Goal: Task Accomplishment & Management: Manage account settings

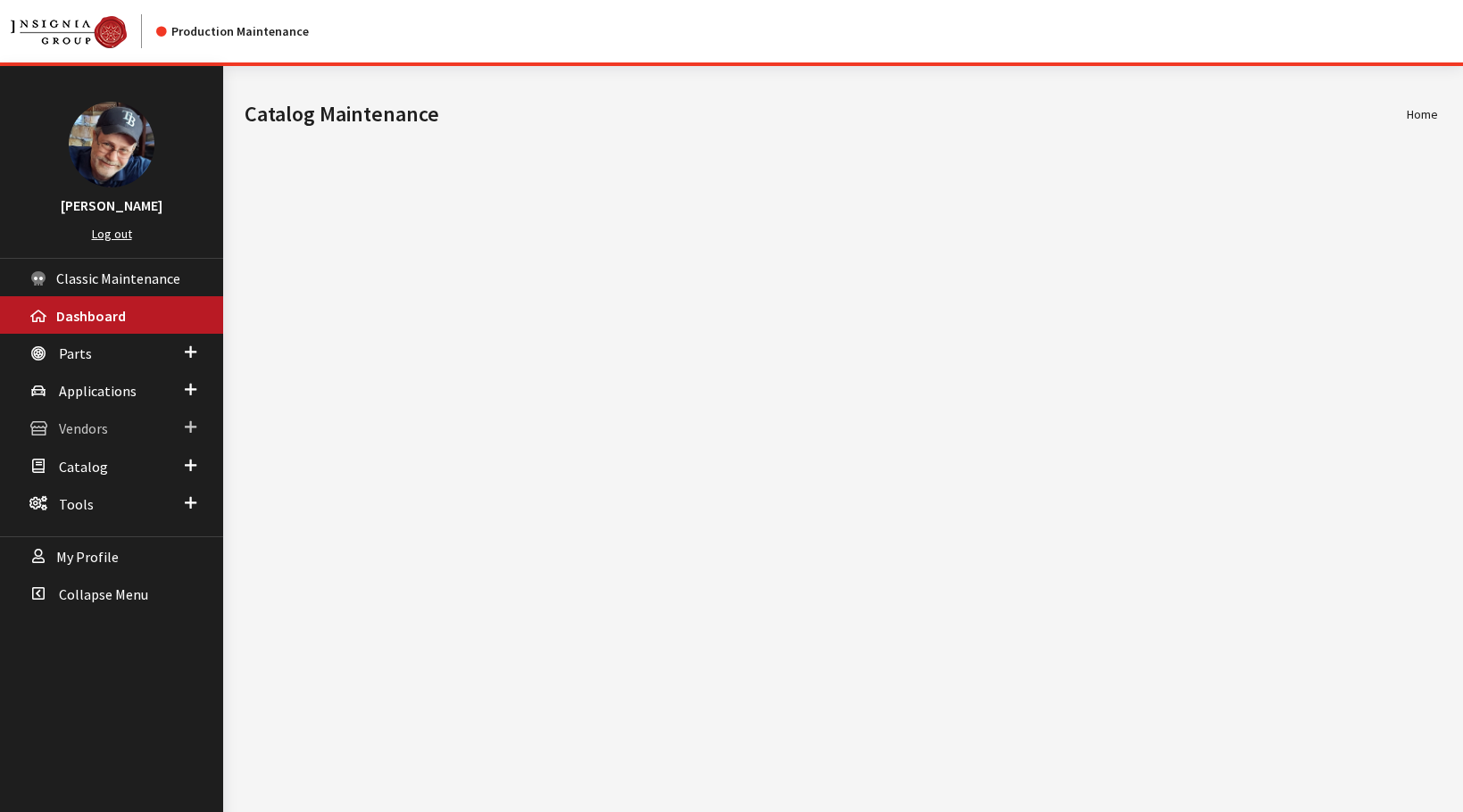
click at [88, 432] on span "Vendors" at bounding box center [83, 429] width 49 height 18
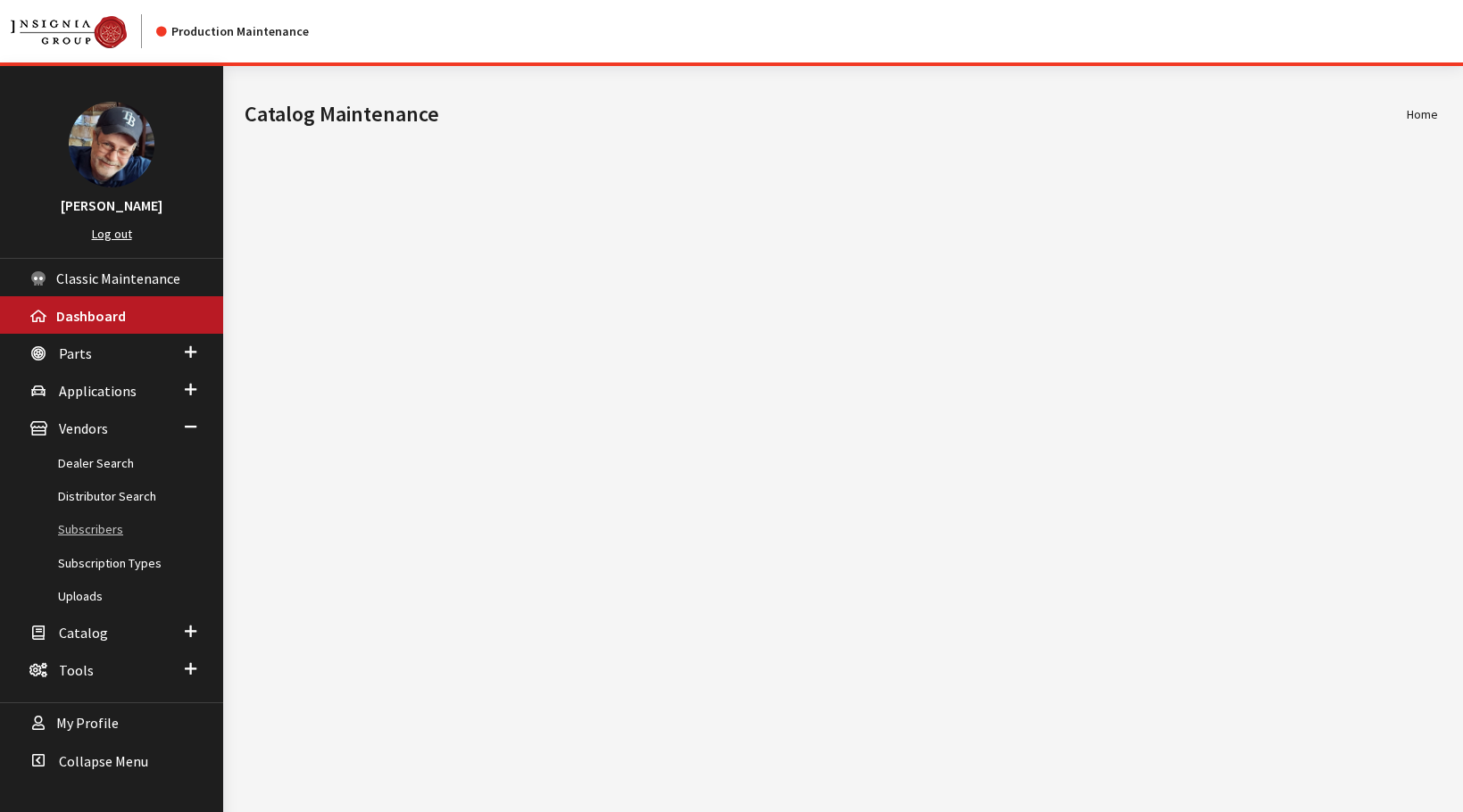
click at [94, 532] on link "Subscribers" at bounding box center [111, 530] width 224 height 33
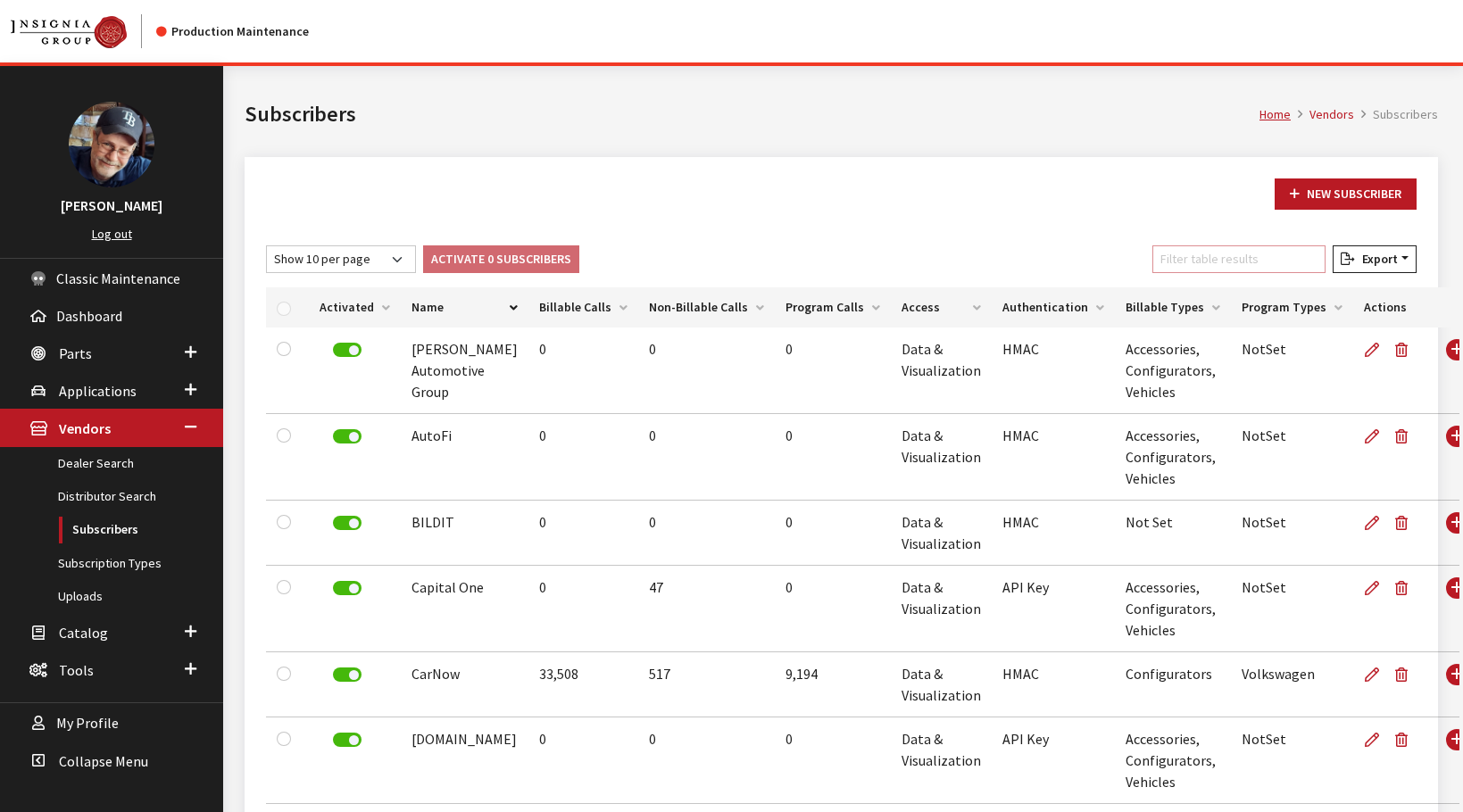
click at [1194, 262] on input "Filter table results" at bounding box center [1238, 259] width 173 height 28
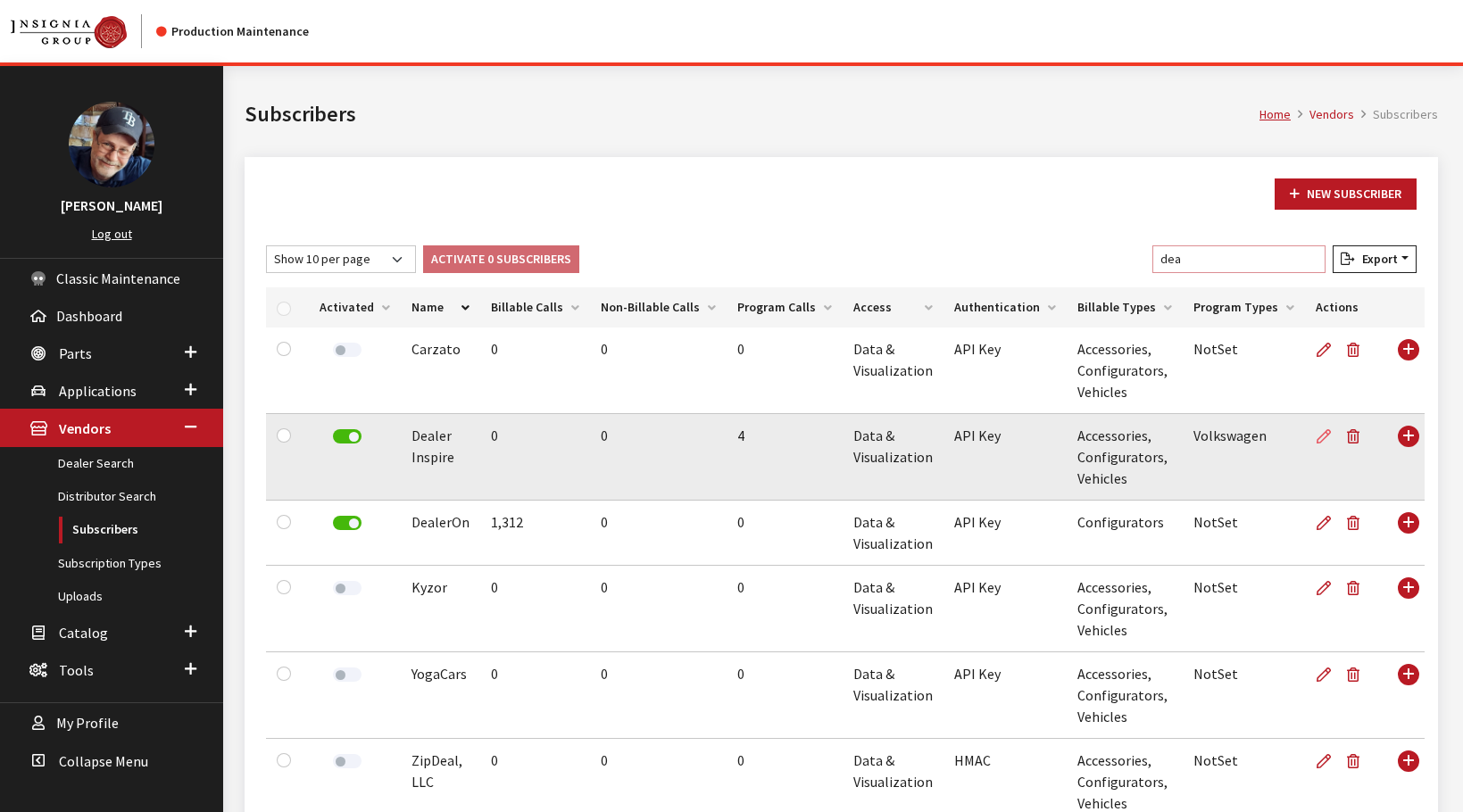
type input "dea"
click at [1316, 436] on icon at bounding box center [1324, 437] width 14 height 14
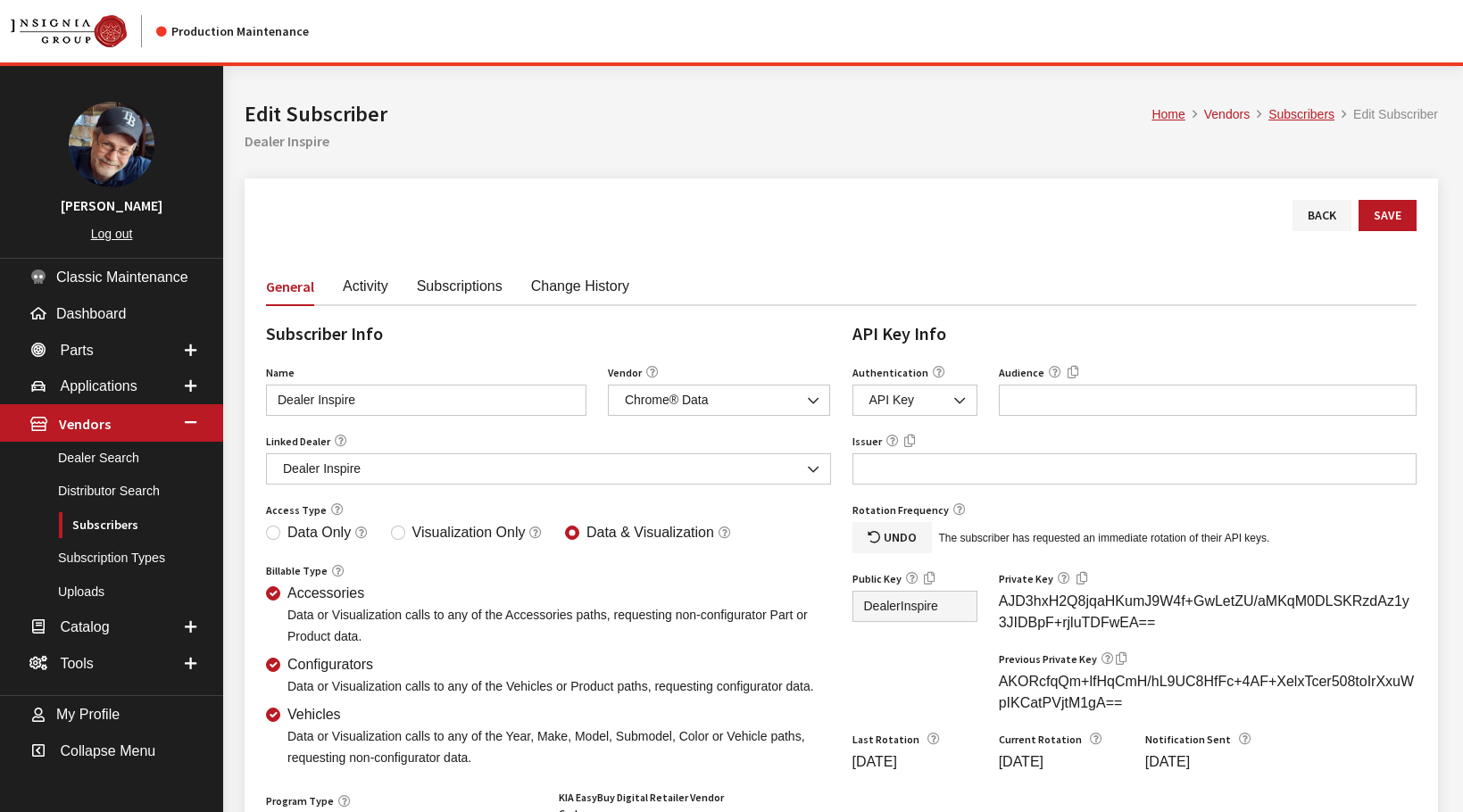
click at [364, 290] on link "Activity" at bounding box center [366, 285] width 45 height 37
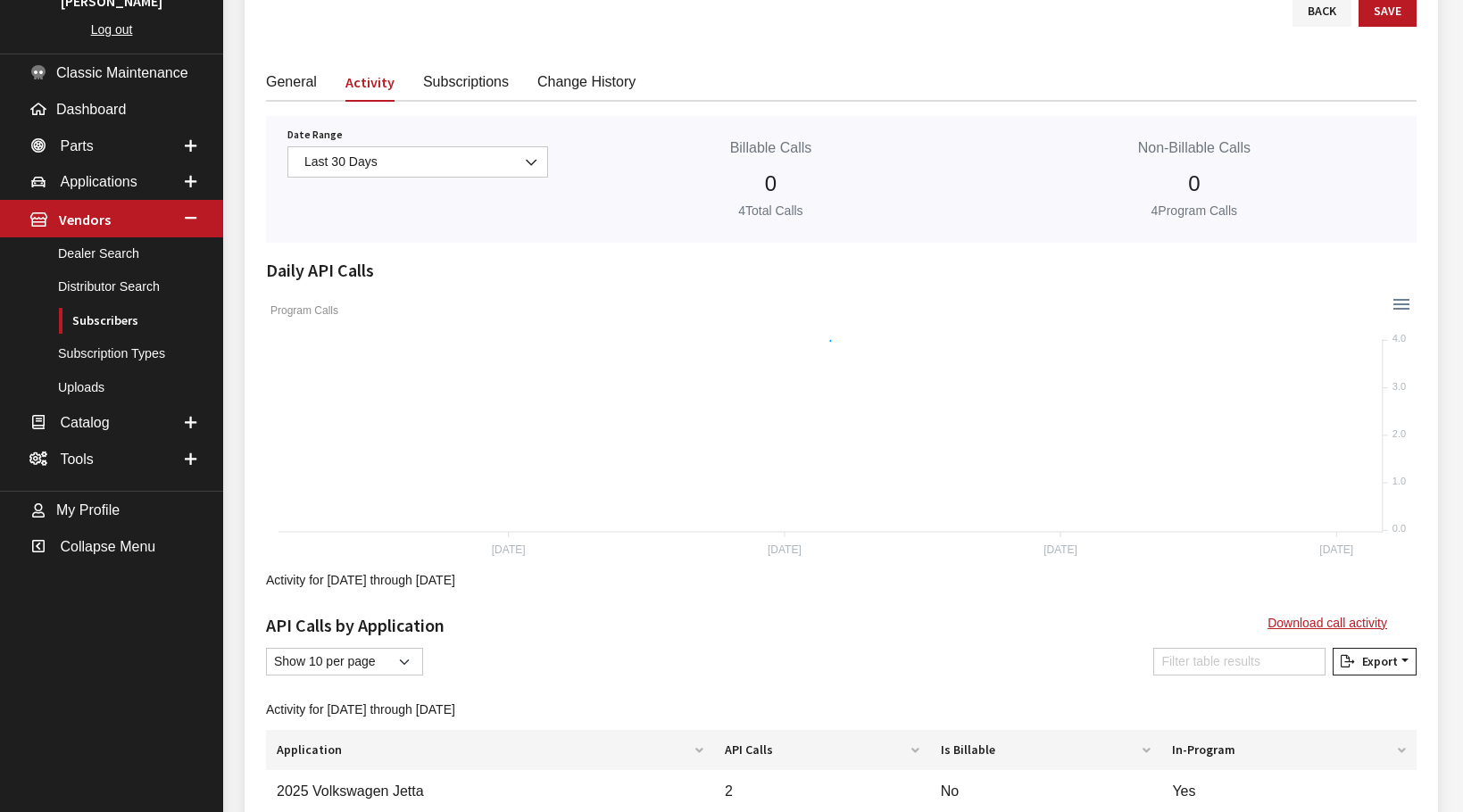
scroll to position [189, 0]
